Goal: Task Accomplishment & Management: Complete application form

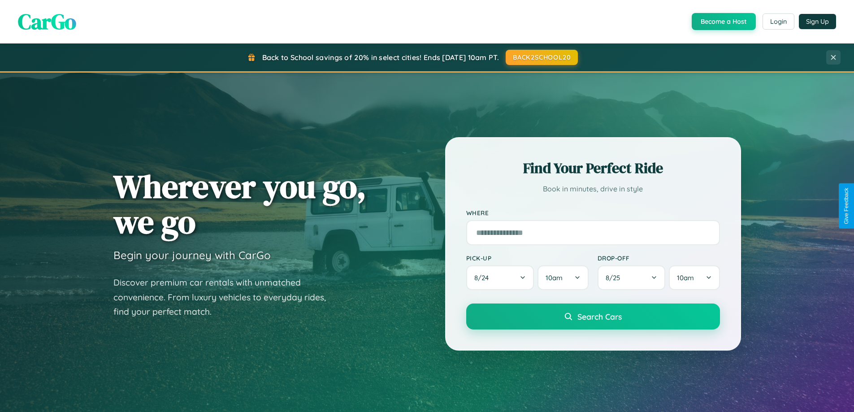
scroll to position [386, 0]
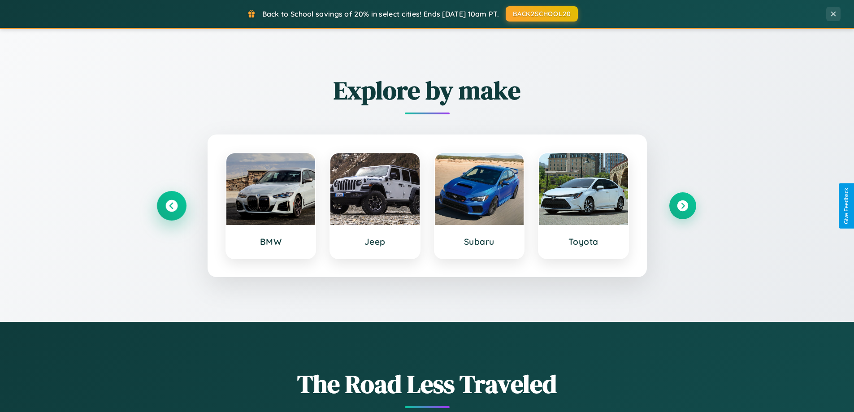
click at [171, 206] on icon at bounding box center [171, 206] width 12 height 12
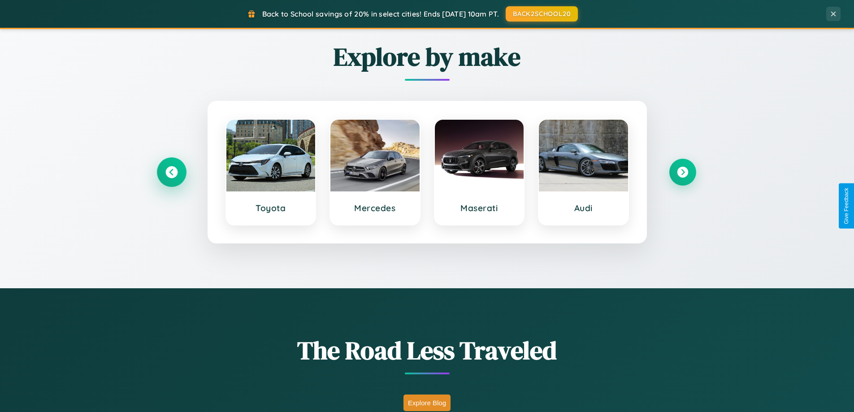
scroll to position [617, 0]
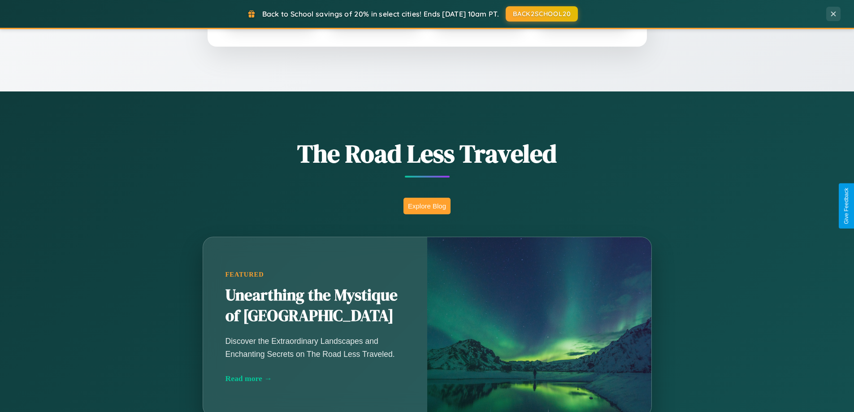
click at [427, 206] on button "Explore Blog" at bounding box center [426, 206] width 47 height 17
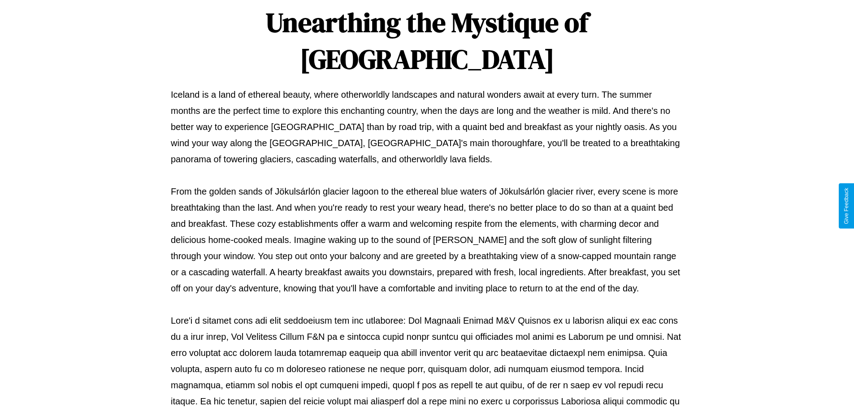
scroll to position [290, 0]
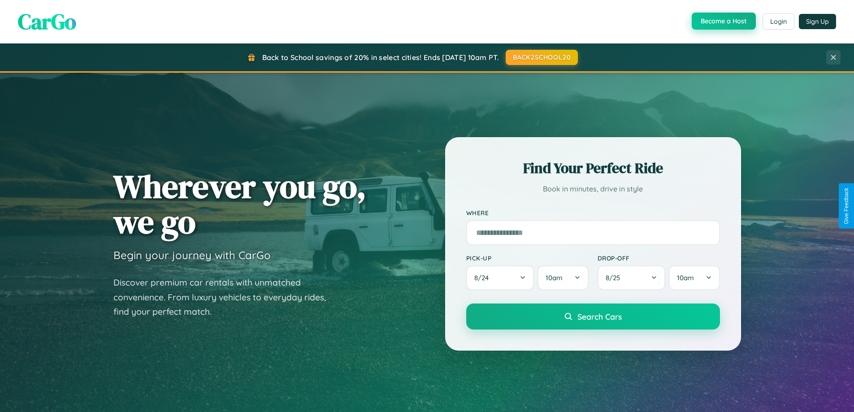
click at [723, 21] on button "Become a Host" at bounding box center [724, 21] width 64 height 17
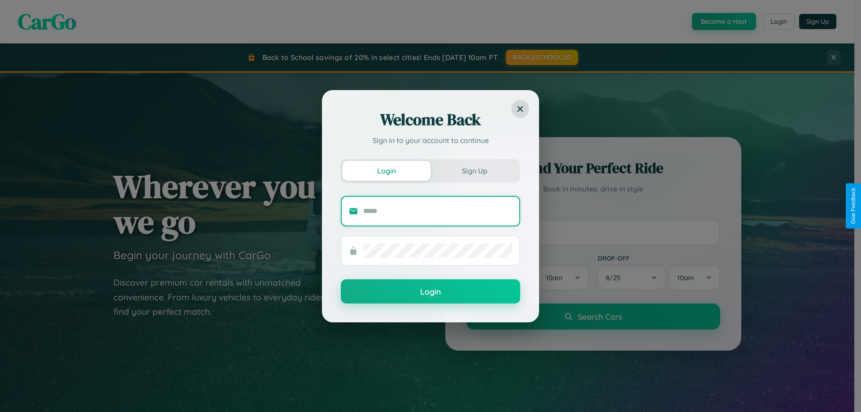
click at [438, 211] on input "text" at bounding box center [437, 211] width 149 height 14
type input "**********"
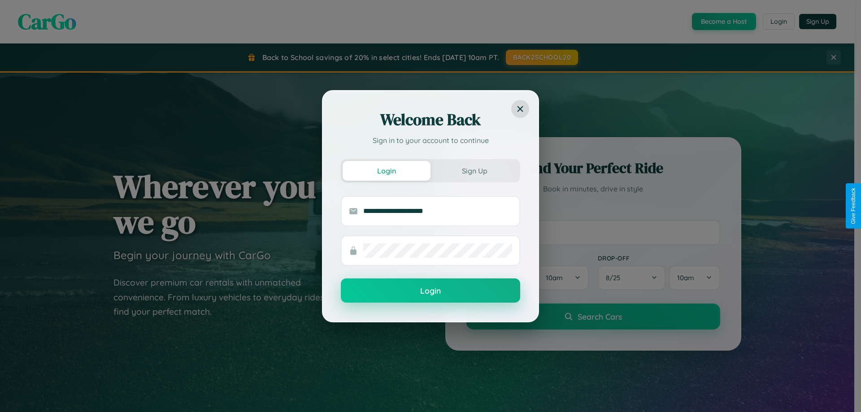
click at [430, 291] on button "Login" at bounding box center [430, 290] width 179 height 24
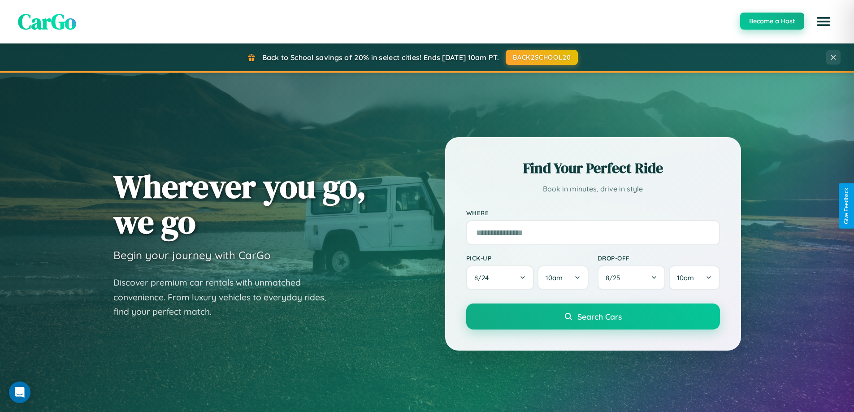
click at [771, 22] on button "Become a Host" at bounding box center [772, 21] width 64 height 17
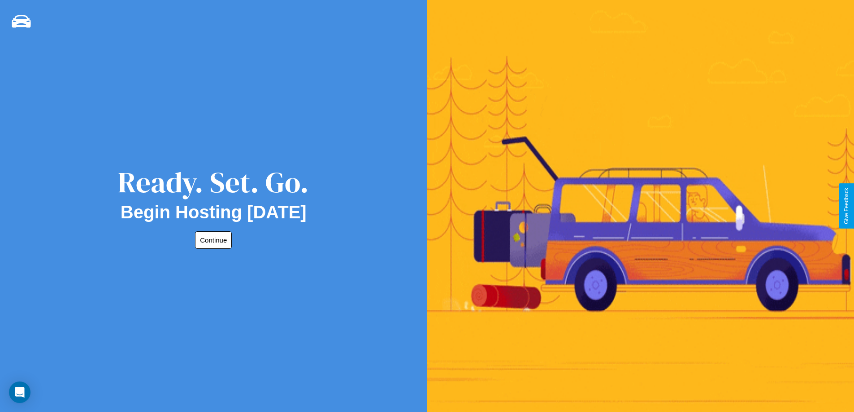
click at [212, 240] on button "Continue" at bounding box center [213, 239] width 37 height 17
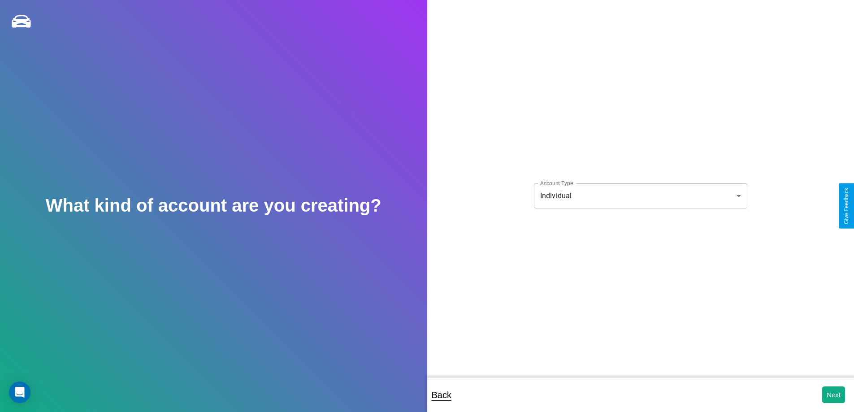
click at [640, 195] on body "**********" at bounding box center [427, 212] width 854 height 424
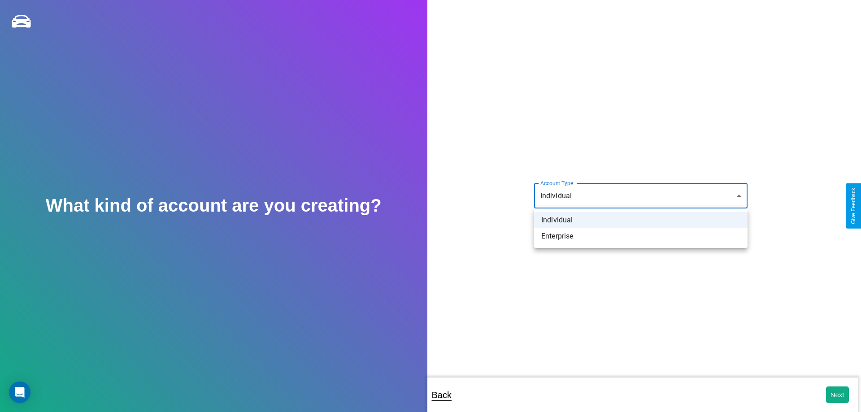
click at [641, 220] on li "Individual" at bounding box center [640, 220] width 213 height 16
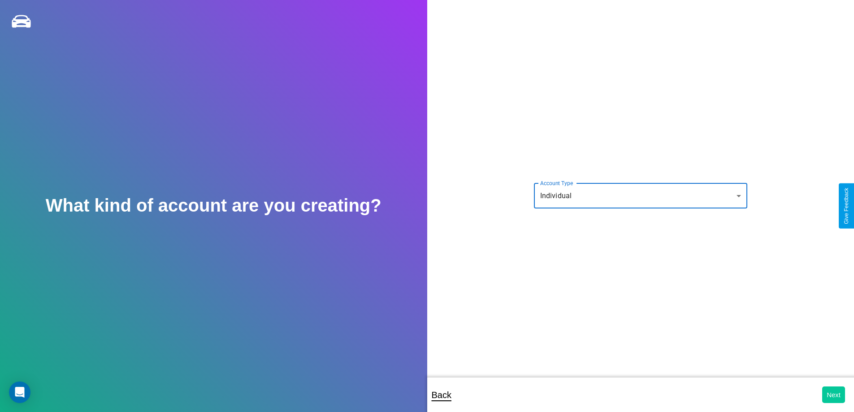
click at [833, 394] on button "Next" at bounding box center [833, 394] width 23 height 17
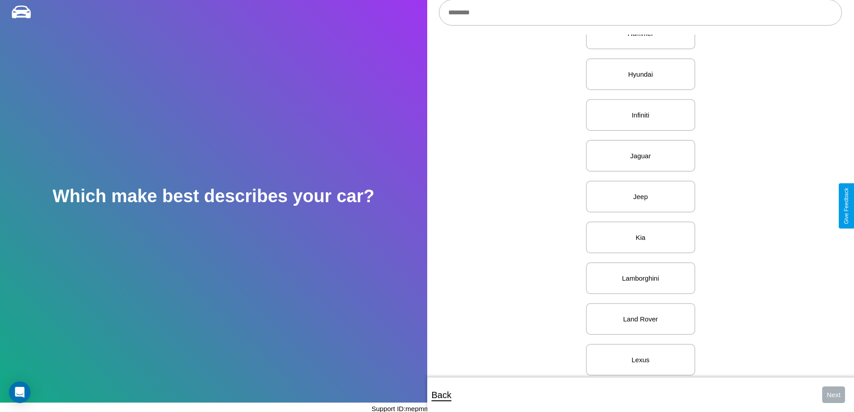
scroll to position [715, 0]
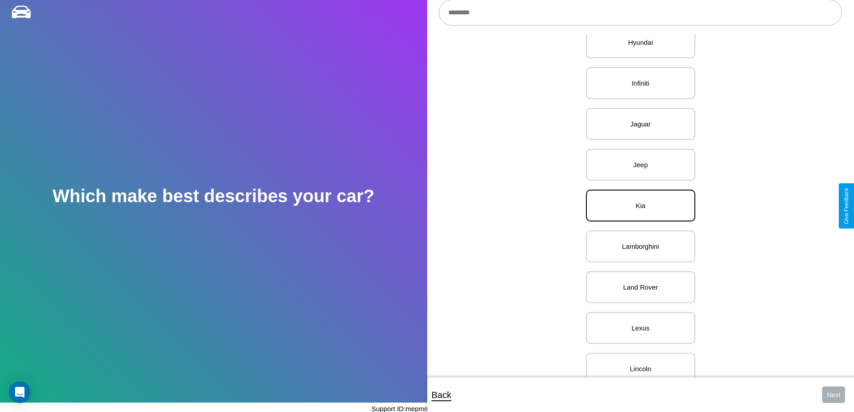
click at [637, 206] on p "Kia" at bounding box center [641, 205] width 90 height 12
click at [833, 394] on button "Next" at bounding box center [833, 394] width 23 height 17
